Goal: Find specific page/section: Find specific page/section

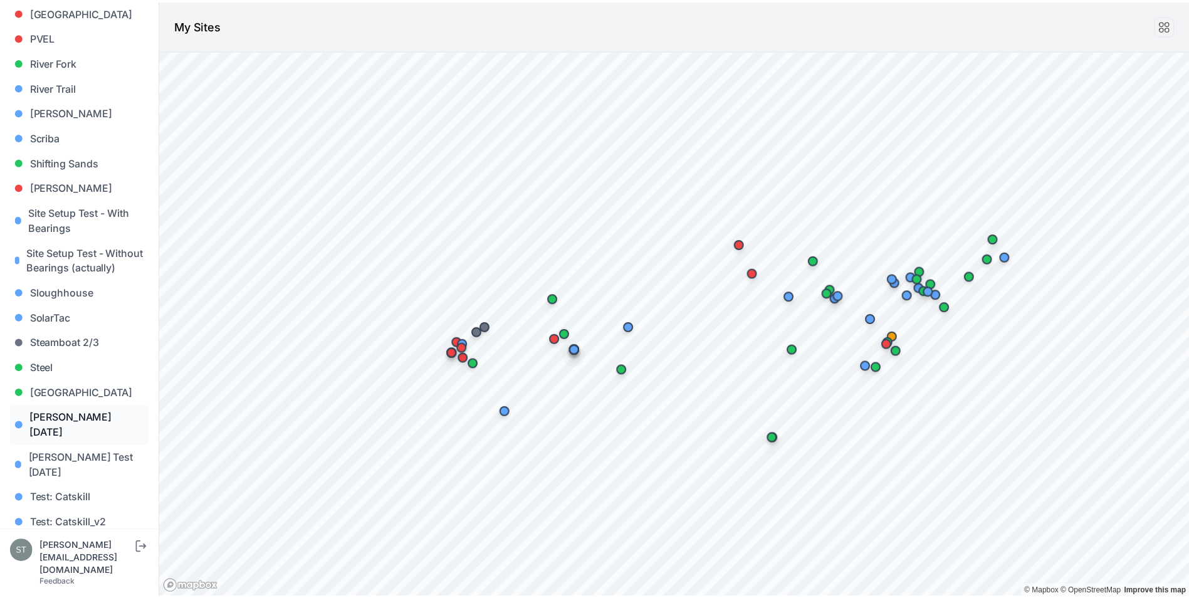
scroll to position [1128, 0]
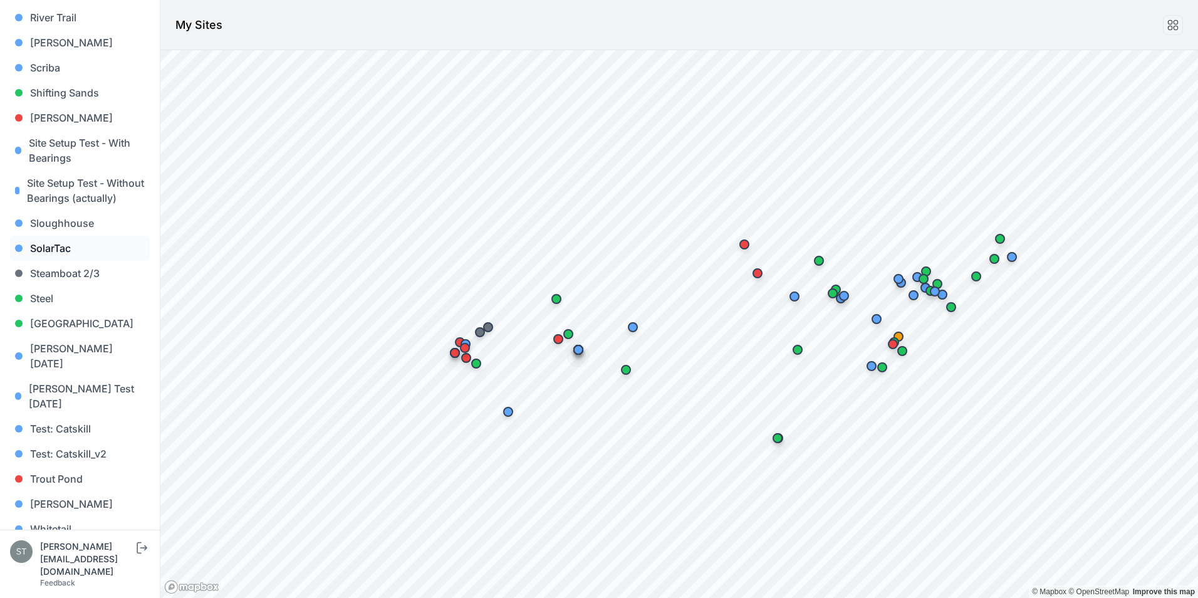
click at [63, 253] on link "SolarTac" at bounding box center [80, 248] width 140 height 25
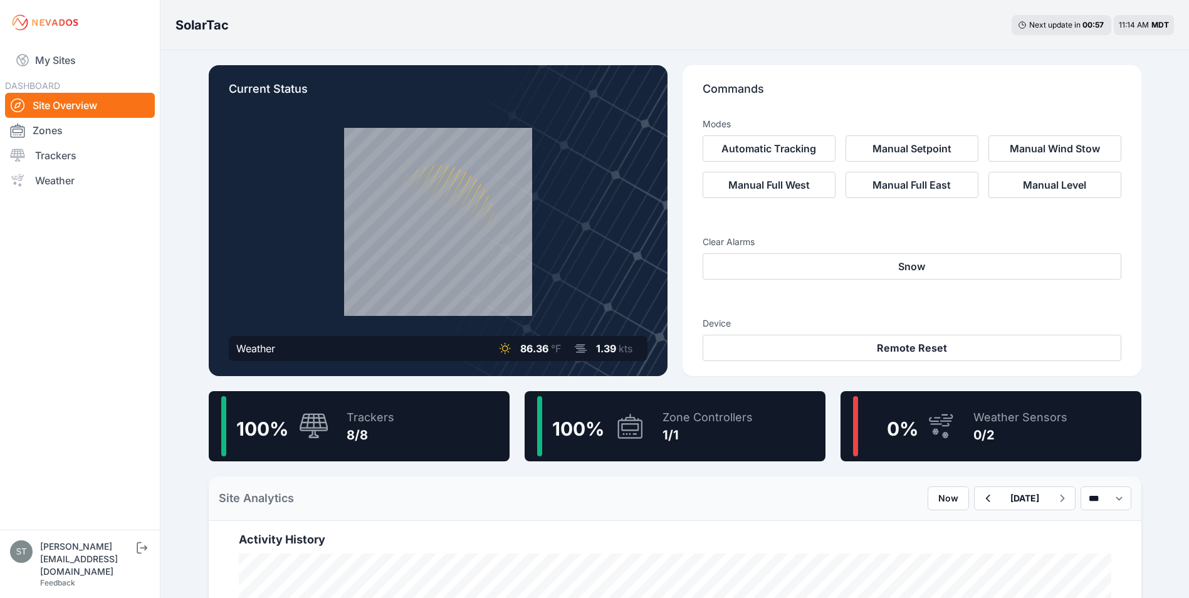
click at [372, 417] on div "Trackers" at bounding box center [371, 418] width 48 height 18
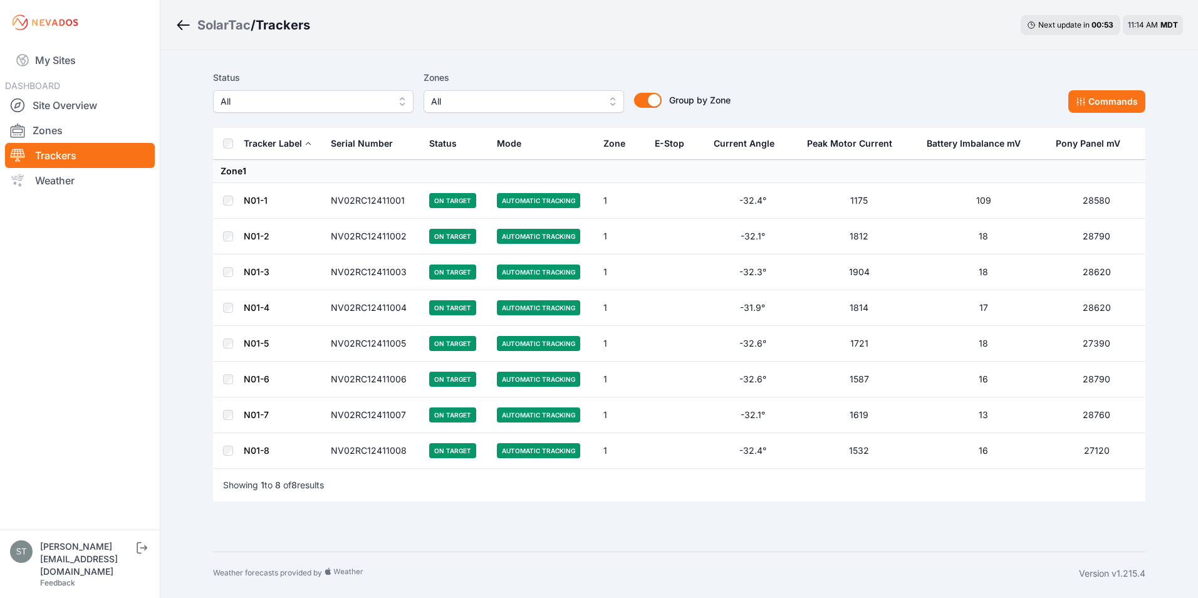
click at [251, 200] on link "N01-1" at bounding box center [256, 200] width 24 height 11
click at [41, 58] on link "My Sites" at bounding box center [80, 60] width 150 height 30
